Goal: Information Seeking & Learning: Learn about a topic

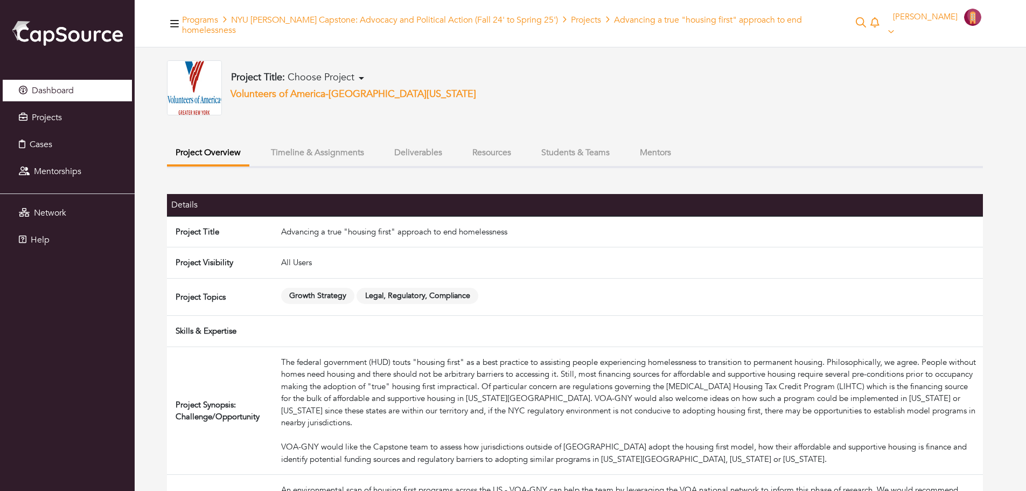
click at [41, 86] on span "Dashboard" at bounding box center [53, 91] width 42 height 12
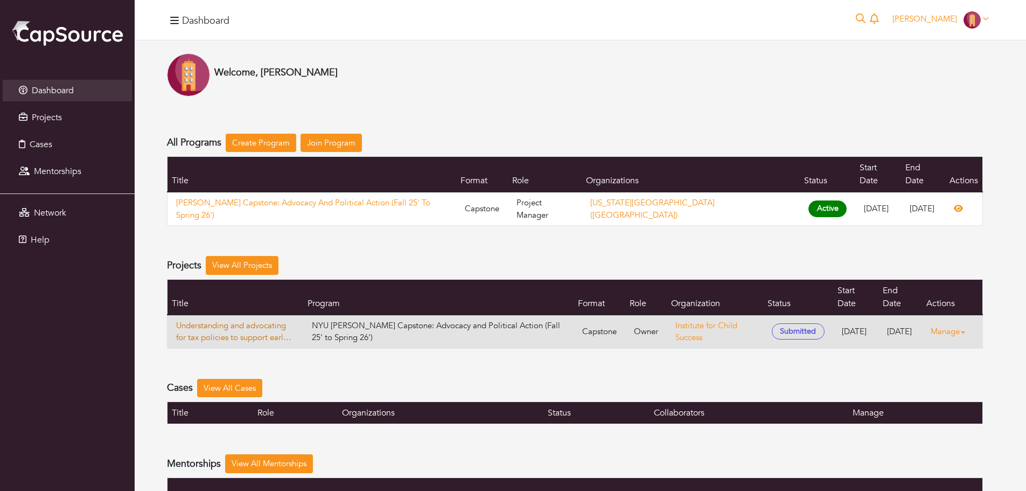
click at [260, 319] on link "Understanding and advocating for tax policies to support early childhood develo…" at bounding box center [235, 331] width 119 height 24
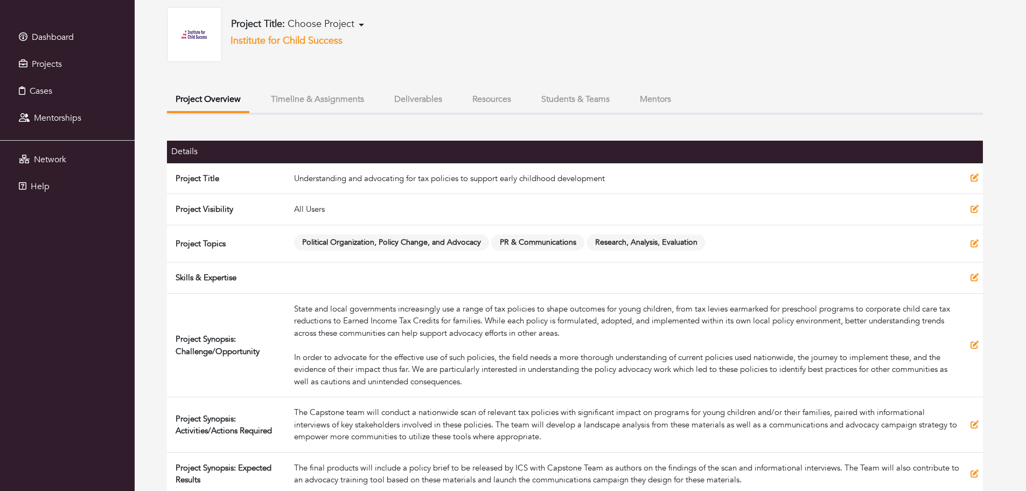
scroll to position [54, 0]
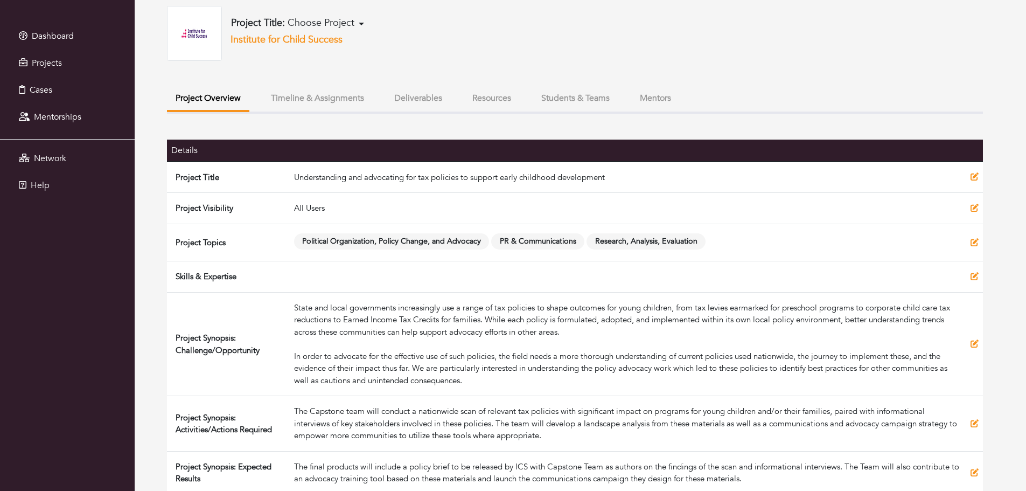
click at [551, 87] on button "Students & Teams" at bounding box center [576, 98] width 86 height 23
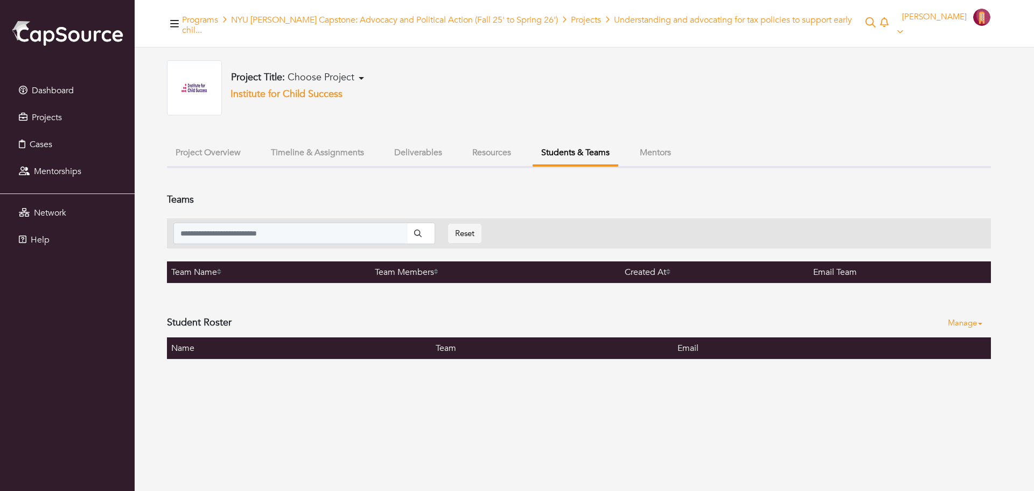
click at [645, 125] on div "Project Title: Choose Project Digital Storytelling, Culture, and Policy: The Im…" at bounding box center [579, 209] width 824 height 299
click at [652, 141] on button "Mentors" at bounding box center [655, 152] width 48 height 23
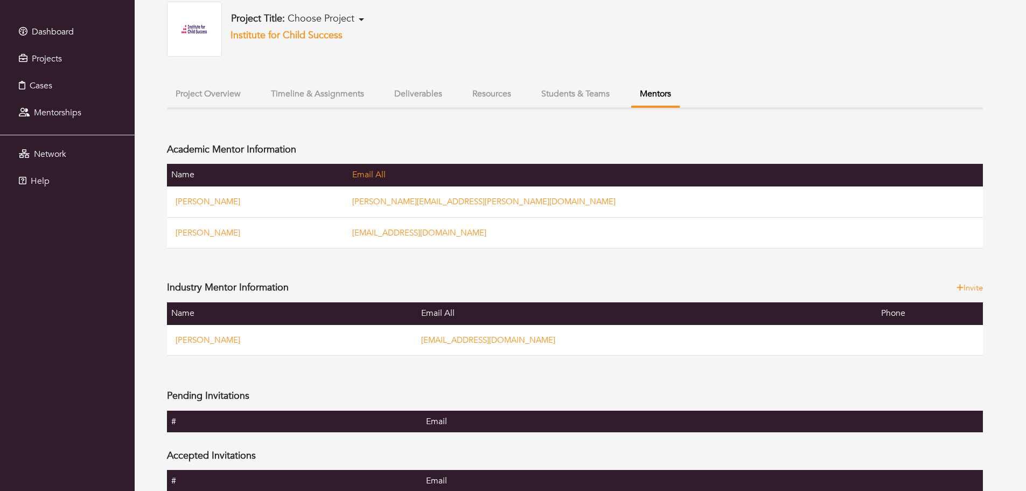
scroll to position [61, 0]
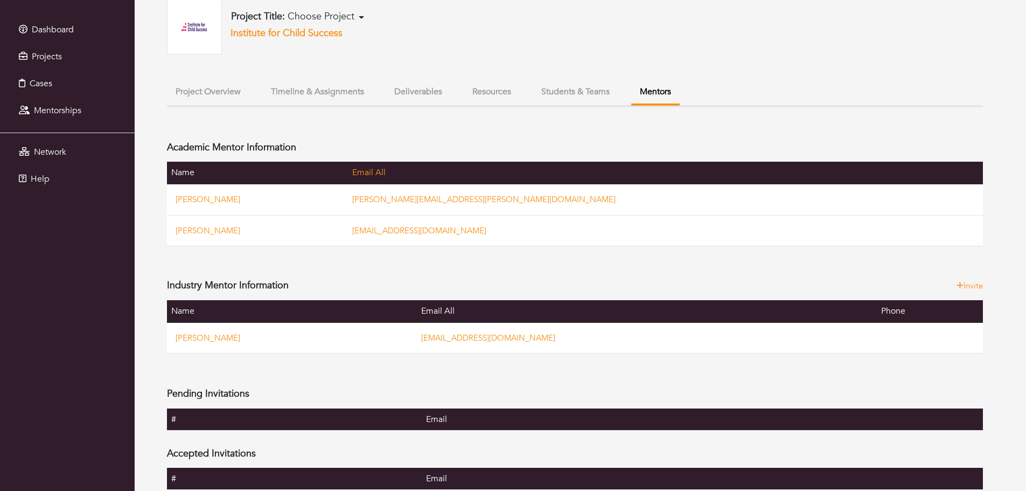
click at [309, 94] on ul "Project Overview Timeline & Assignments Deliverables Resources Students & Teams…" at bounding box center [575, 93] width 816 height 27
click at [313, 84] on button "Timeline & Assignments" at bounding box center [317, 91] width 110 height 23
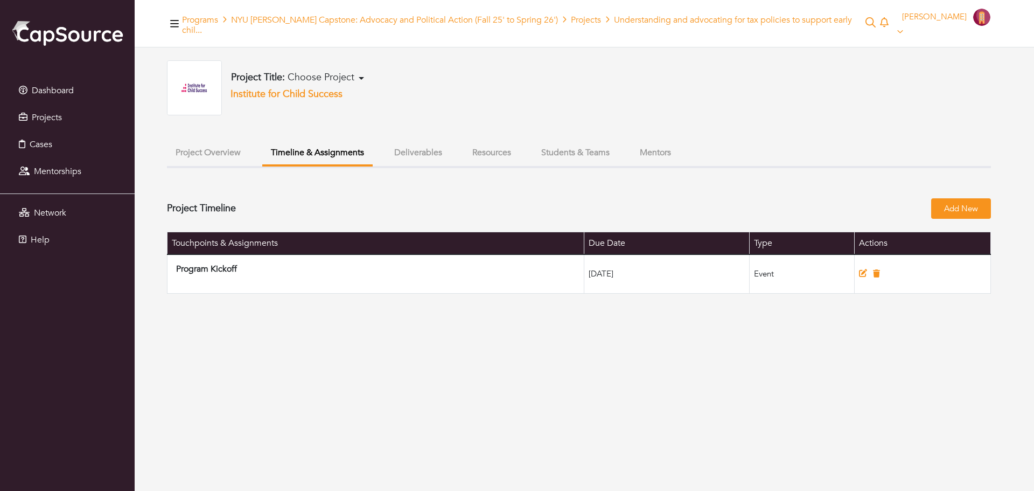
click at [430, 142] on button "Deliverables" at bounding box center [418, 152] width 65 height 23
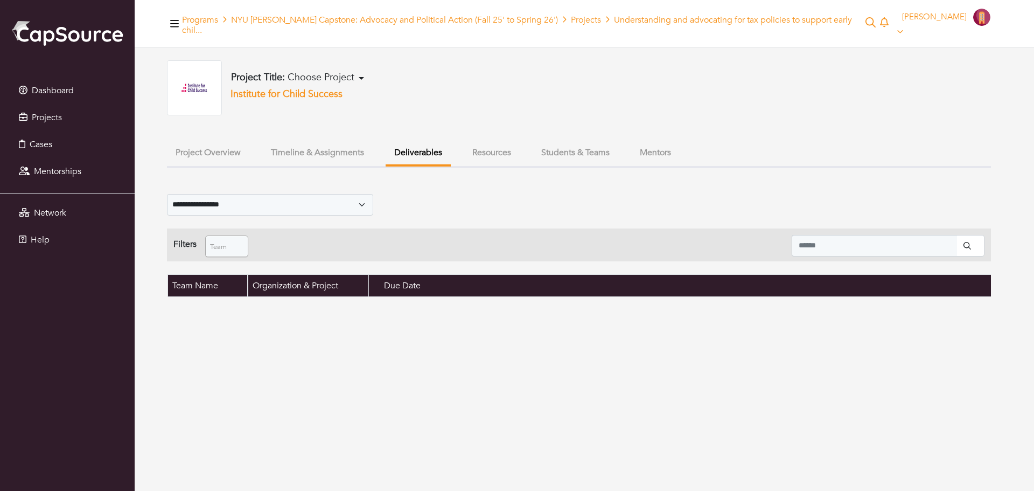
click at [484, 142] on button "Resources" at bounding box center [492, 152] width 56 height 23
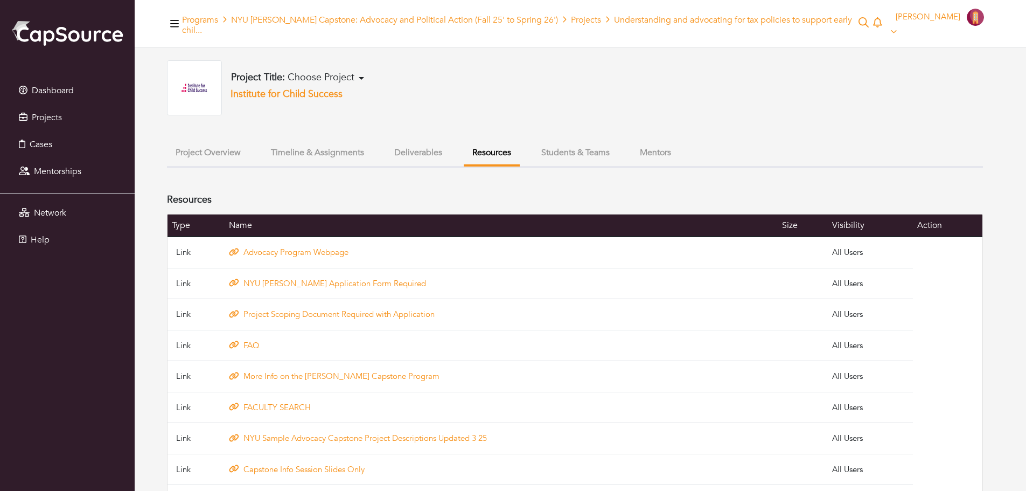
click at [199, 144] on button "Project Overview" at bounding box center [208, 152] width 82 height 23
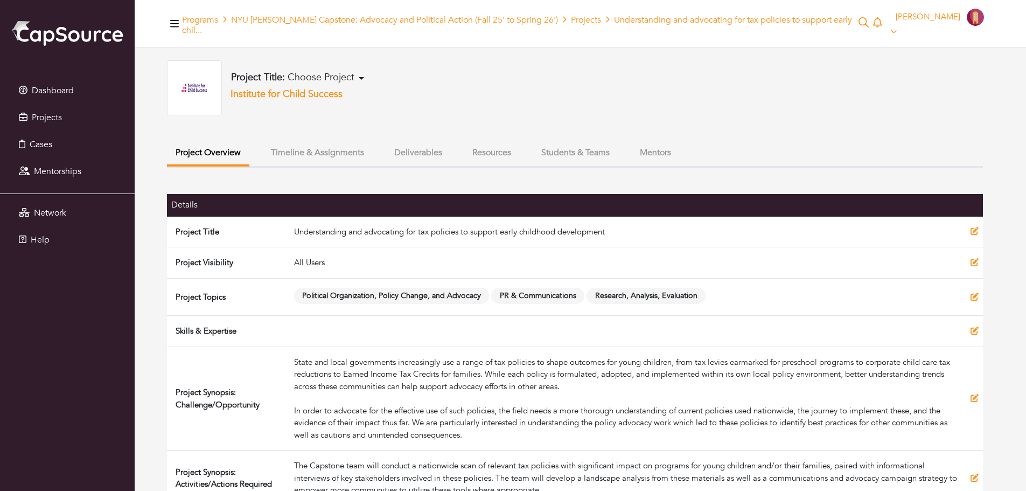
click at [505, 141] on button "Resources" at bounding box center [492, 152] width 56 height 23
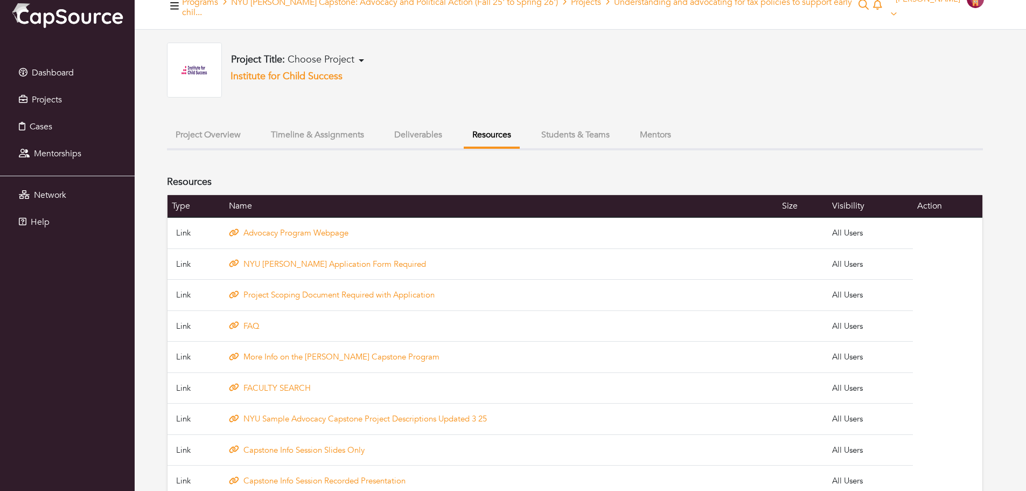
scroll to position [26, 0]
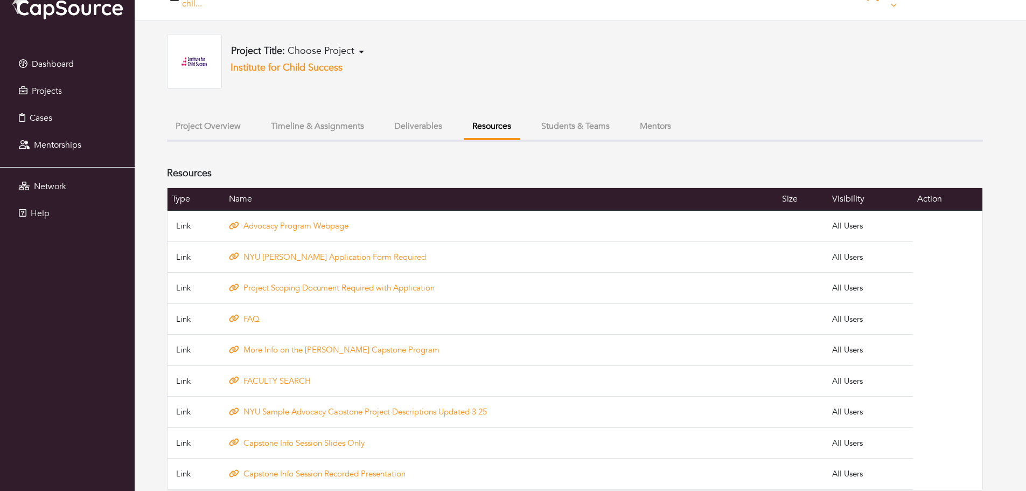
click at [199, 115] on button "Project Overview" at bounding box center [208, 126] width 82 height 23
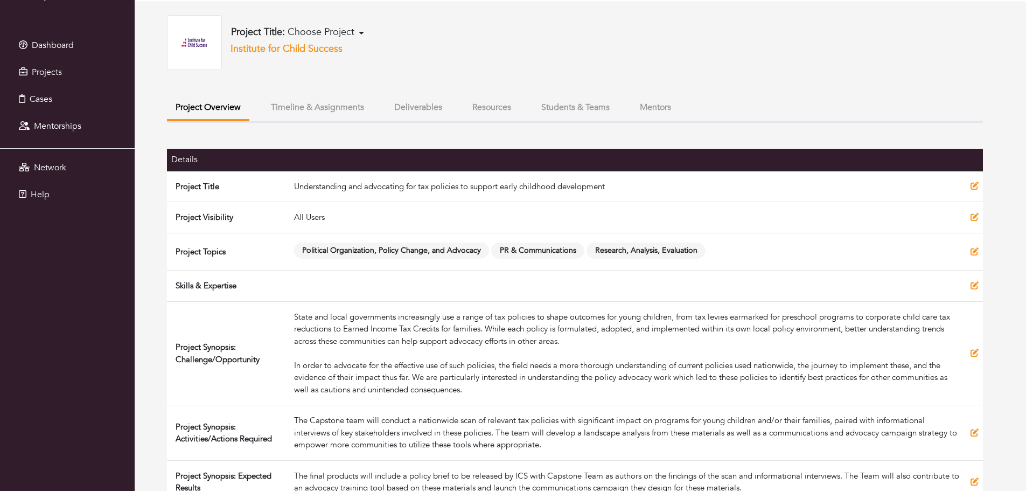
scroll to position [54, 0]
